Goal: Navigation & Orientation: Find specific page/section

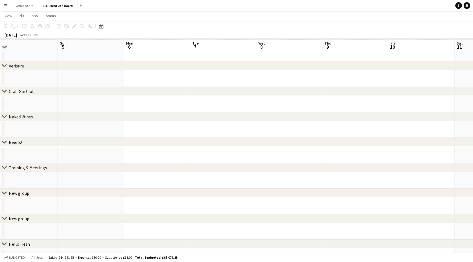
scroll to position [1290, 0]
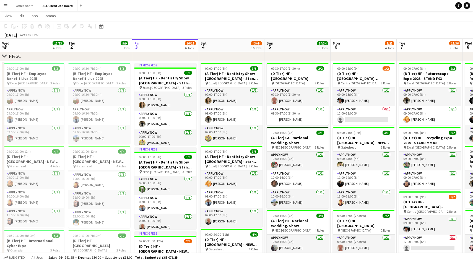
scroll to position [85, 0]
